Goal: Transaction & Acquisition: Obtain resource

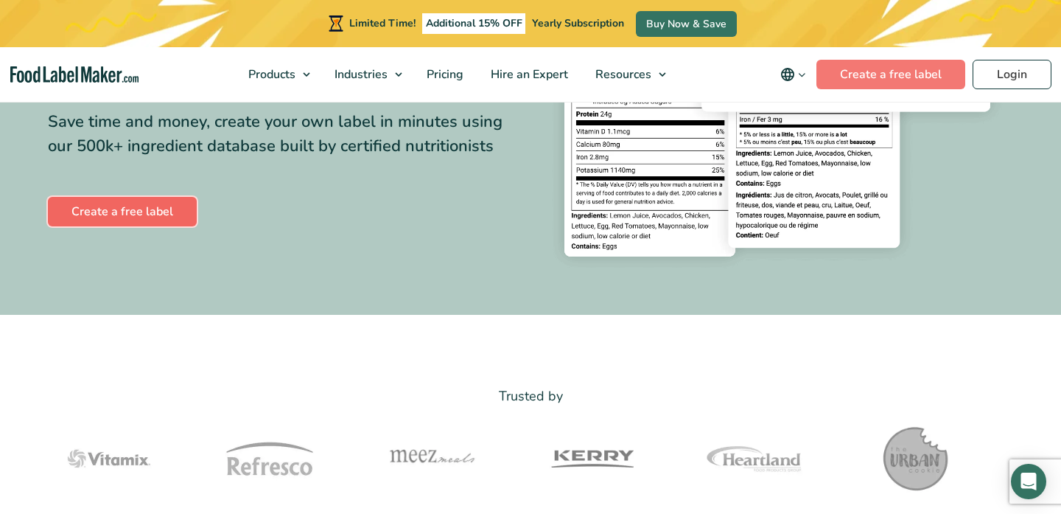
click at [151, 215] on link "Create a free label" at bounding box center [122, 211] width 149 height 29
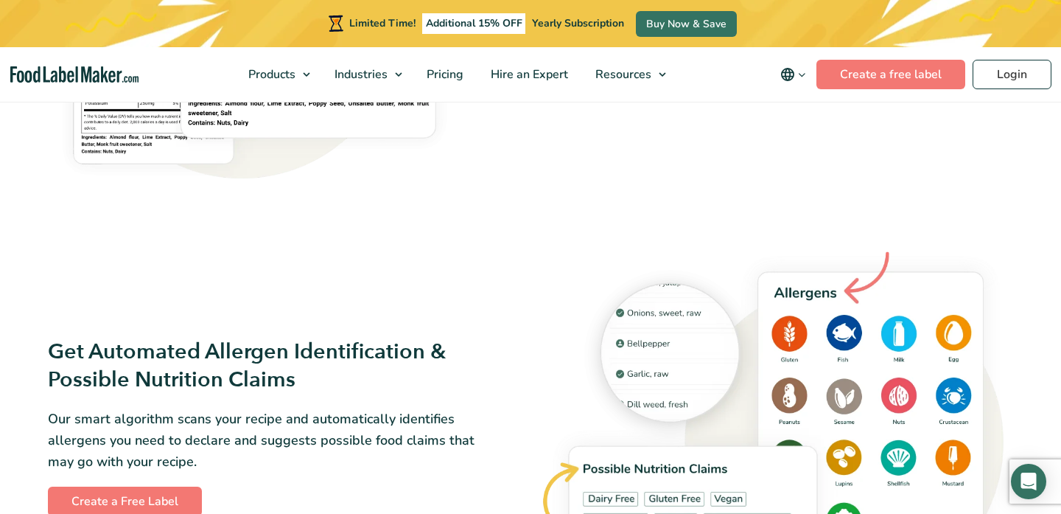
scroll to position [1457, 0]
